Goal: Task Accomplishment & Management: Use online tool/utility

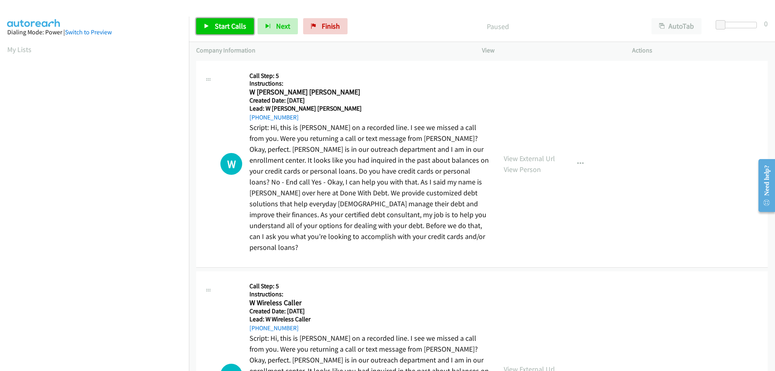
click at [237, 19] on link "Start Calls" at bounding box center [225, 26] width 58 height 16
click at [254, 28] on icon "button" at bounding box center [255, 27] width 6 height 6
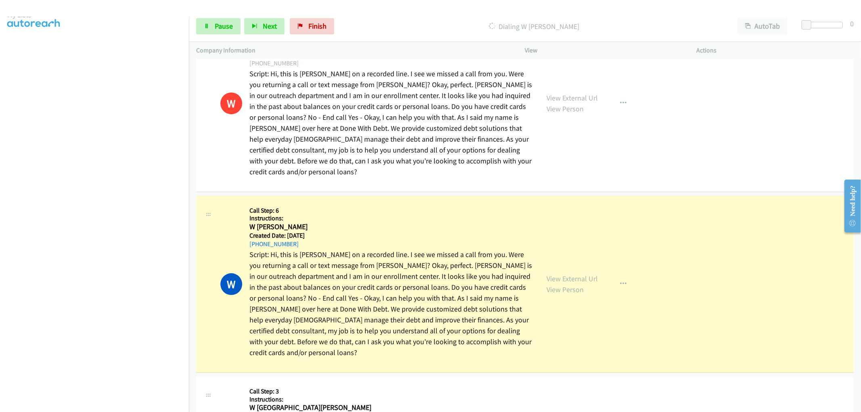
scroll to position [2109, 0]
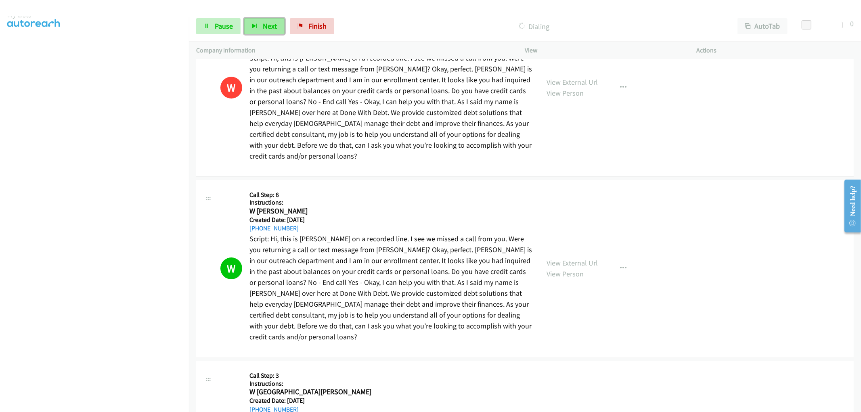
click at [272, 25] on span "Next" at bounding box center [270, 25] width 14 height 9
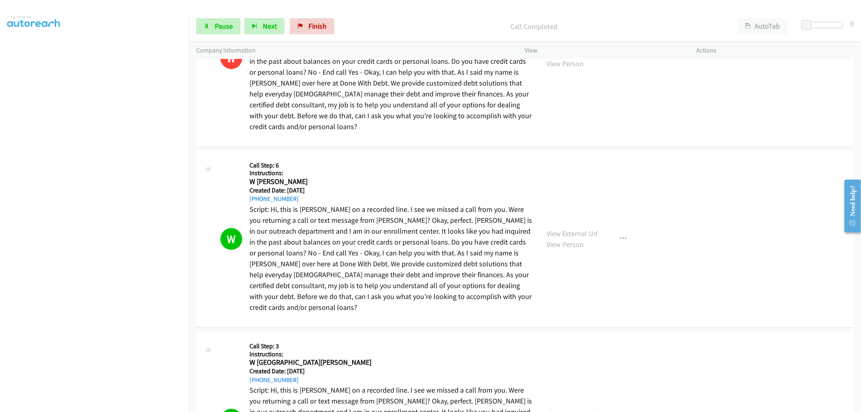
scroll to position [2153, 0]
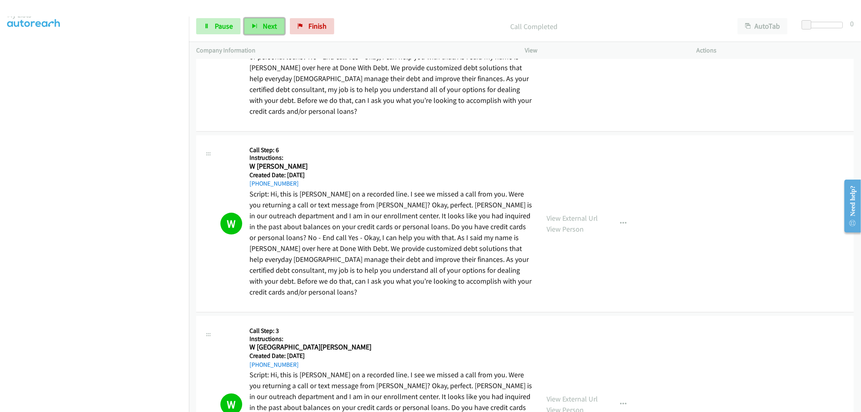
click at [266, 32] on button "Next" at bounding box center [264, 26] width 40 height 16
click at [264, 29] on span "Next" at bounding box center [270, 25] width 14 height 9
click at [306, 28] on link "Finish" at bounding box center [312, 26] width 44 height 16
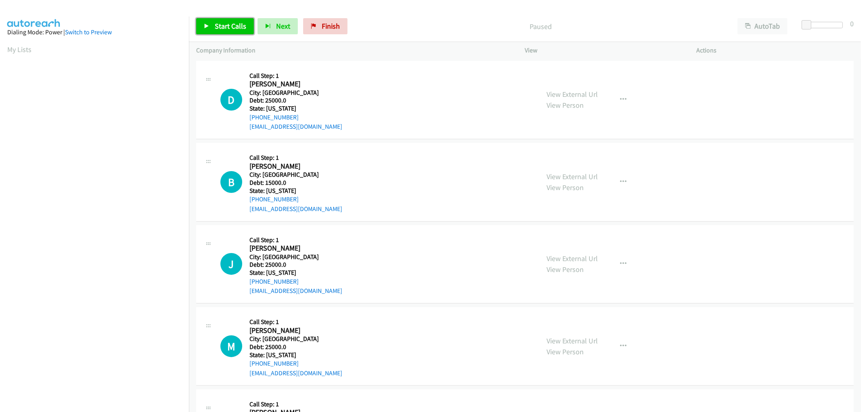
click at [222, 26] on span "Start Calls" at bounding box center [230, 25] width 31 height 9
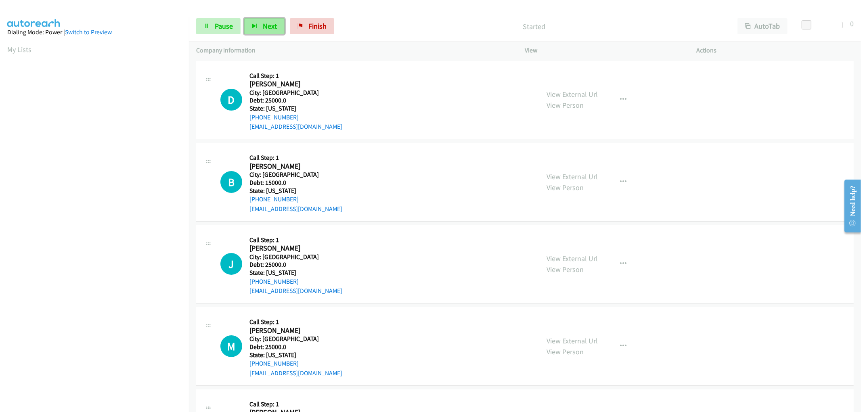
click at [263, 29] on span "Next" at bounding box center [270, 25] width 14 height 9
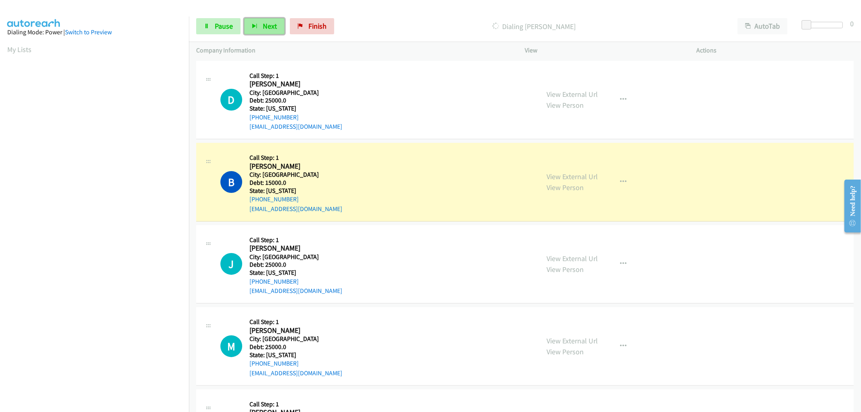
click at [263, 30] on span "Next" at bounding box center [270, 25] width 14 height 9
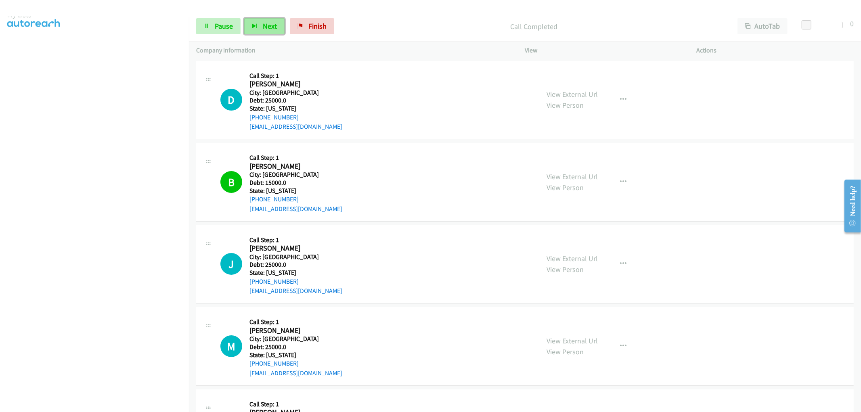
click at [267, 23] on span "Next" at bounding box center [270, 25] width 14 height 9
click at [2, 47] on aside "Dialing Mode: Power | Switch to Preview My Lists" at bounding box center [94, 205] width 189 height 447
click at [269, 28] on span "Next" at bounding box center [270, 25] width 14 height 9
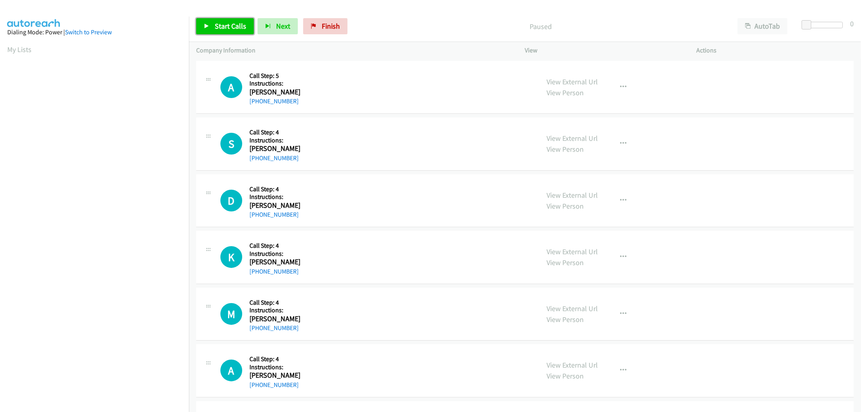
click at [233, 31] on link "Start Calls" at bounding box center [225, 26] width 58 height 16
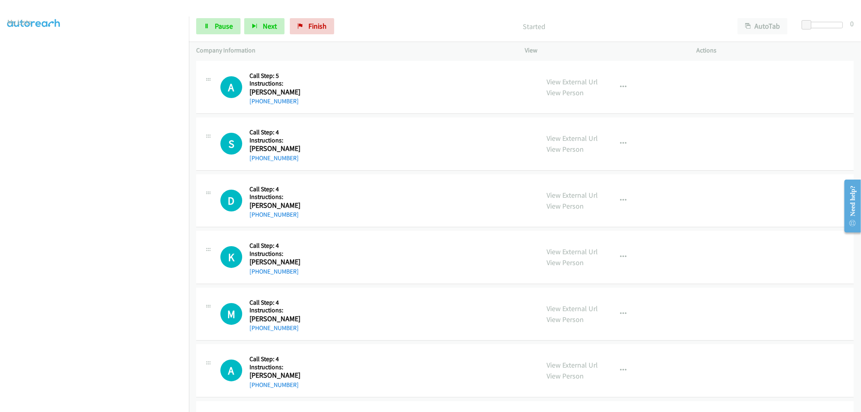
scroll to position [41, 0]
click at [256, 30] on button "Next" at bounding box center [264, 26] width 40 height 16
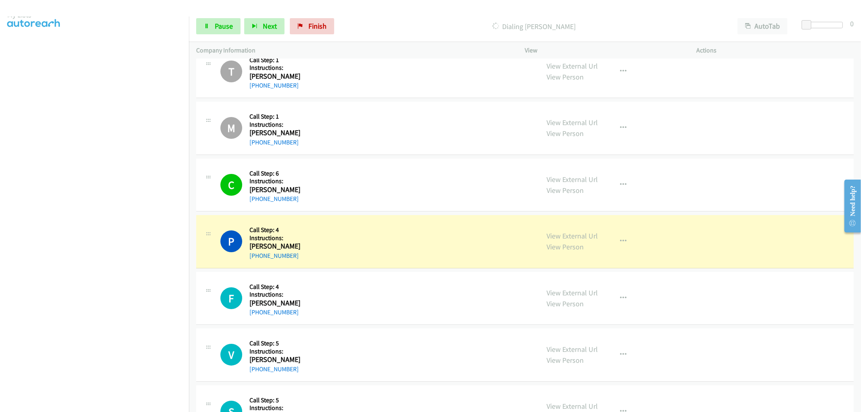
scroll to position [2512, 0]
